Goal: Task Accomplishment & Management: Manage account settings

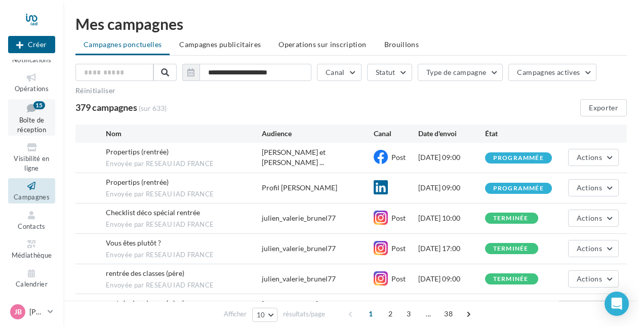
click at [14, 104] on icon at bounding box center [31, 108] width 41 height 14
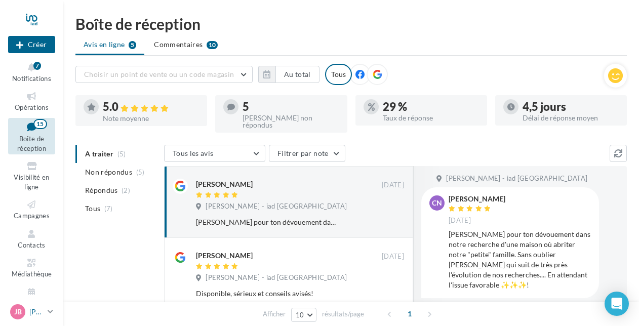
click at [35, 308] on p "[PERSON_NAME]" at bounding box center [36, 312] width 14 height 10
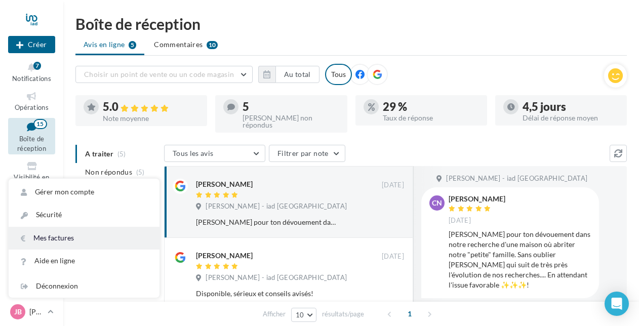
click at [55, 237] on link "Mes factures" at bounding box center [84, 238] width 151 height 23
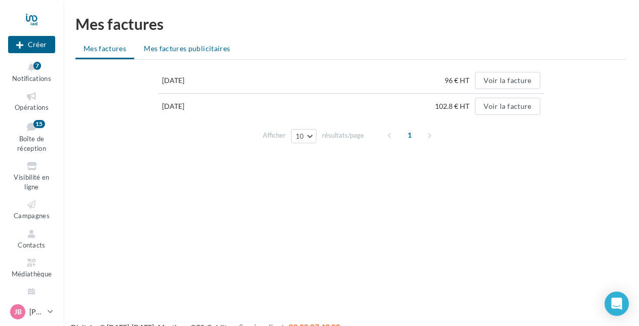
click at [191, 54] on li "Mes factures publicitaires" at bounding box center [187, 48] width 102 height 18
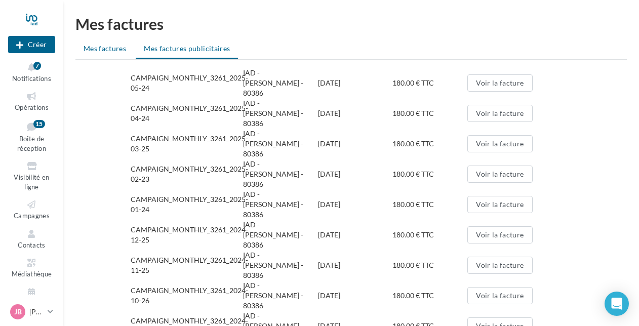
click at [103, 46] on span "Mes factures" at bounding box center [104, 48] width 43 height 9
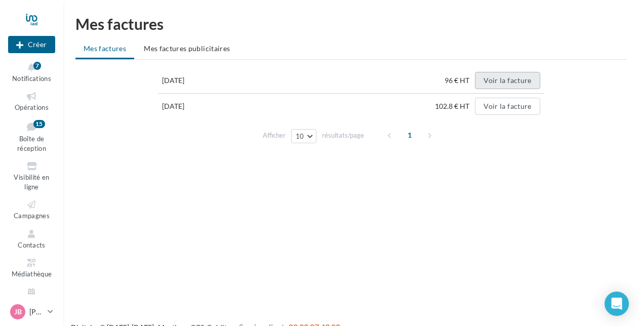
click at [500, 83] on button "Voir la facture" at bounding box center [507, 80] width 65 height 17
